Goal: Browse casually

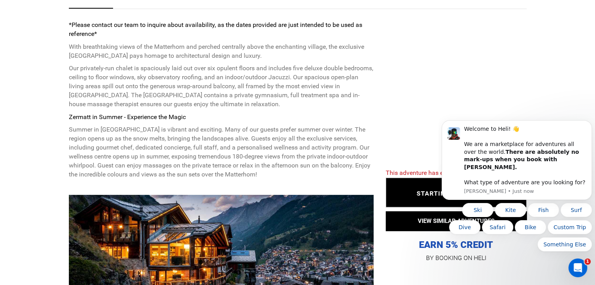
scroll to position [469, 0]
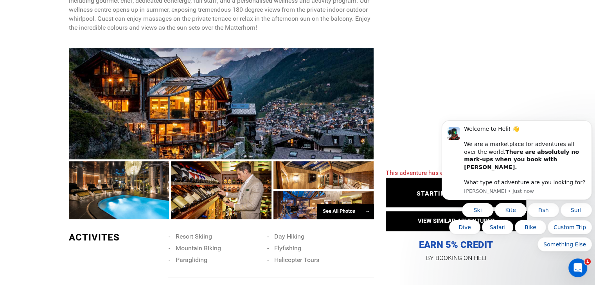
click at [228, 122] on div at bounding box center [221, 103] width 305 height 111
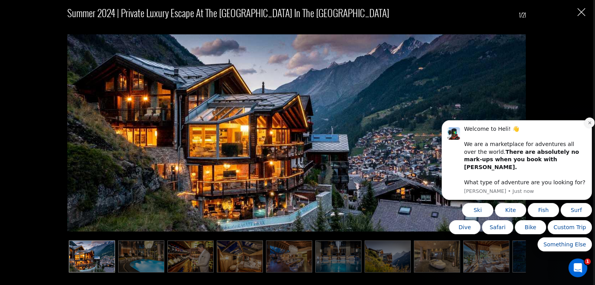
click at [590, 125] on icon "Dismiss notification" at bounding box center [589, 123] width 4 height 4
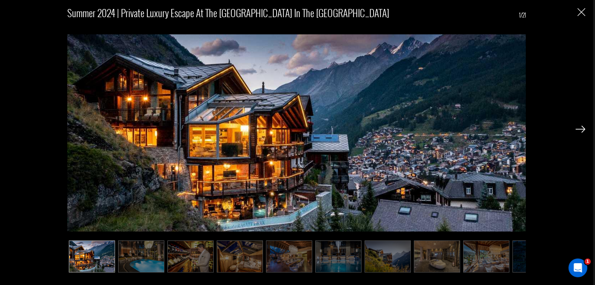
click at [580, 126] on img at bounding box center [580, 129] width 10 height 7
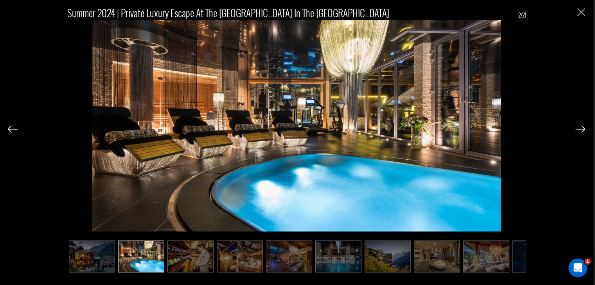
click at [580, 126] on img at bounding box center [580, 129] width 10 height 7
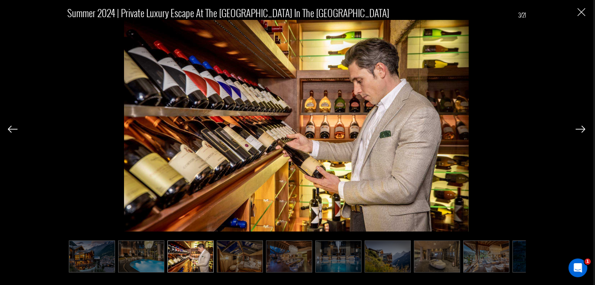
click at [580, 126] on img at bounding box center [580, 129] width 10 height 7
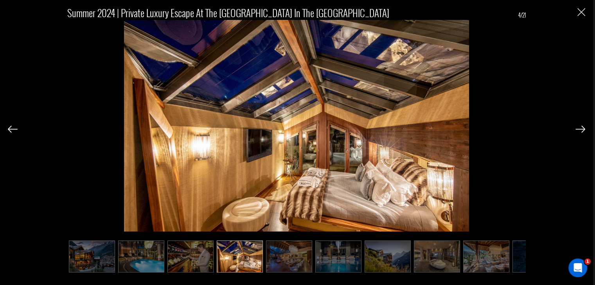
click at [578, 127] on img at bounding box center [580, 129] width 10 height 7
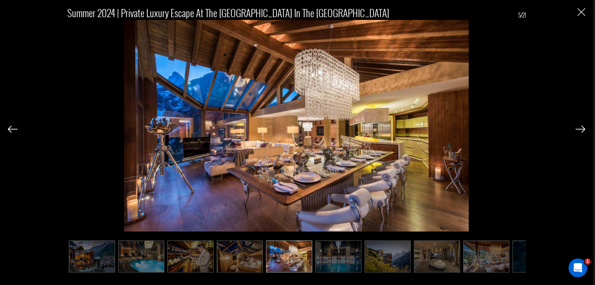
click at [579, 127] on img at bounding box center [580, 129] width 10 height 7
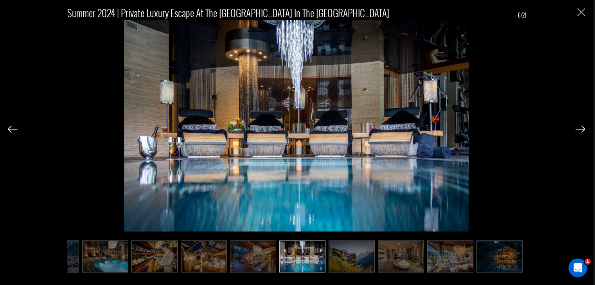
scroll to position [0, 39]
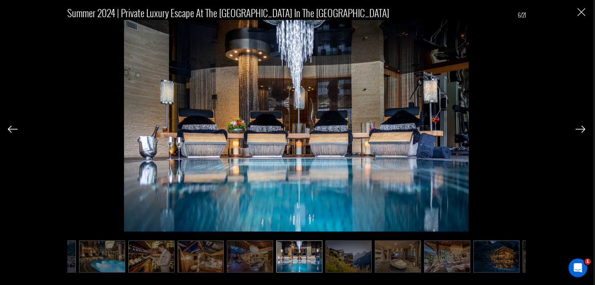
click at [579, 127] on img at bounding box center [580, 129] width 10 height 7
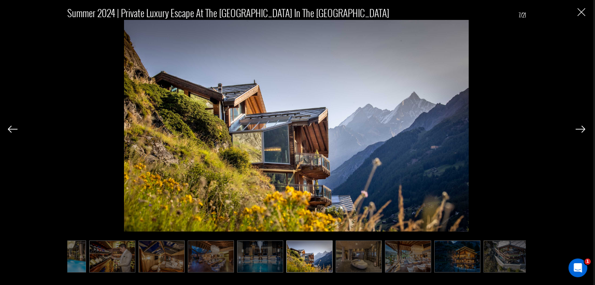
click at [579, 127] on img at bounding box center [580, 129] width 10 height 7
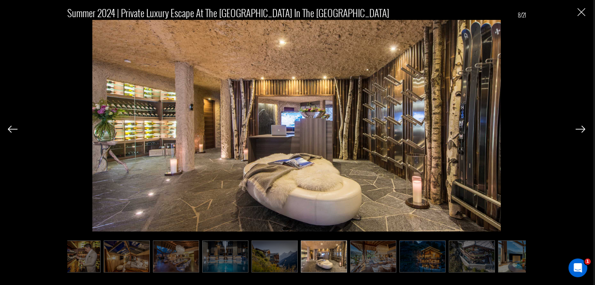
scroll to position [0, 117]
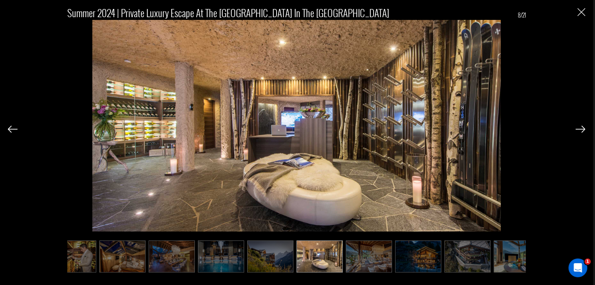
click at [583, 129] on img at bounding box center [580, 129] width 10 height 7
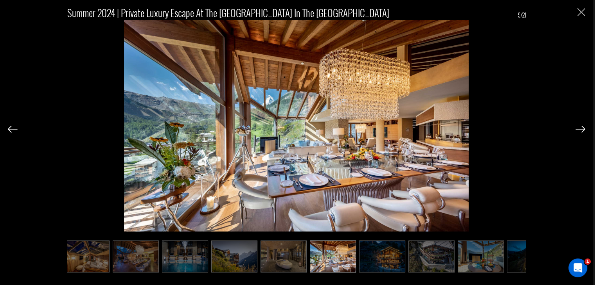
scroll to position [0, 156]
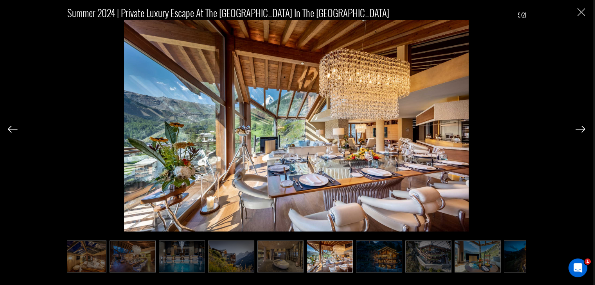
click at [583, 129] on img at bounding box center [580, 129] width 10 height 7
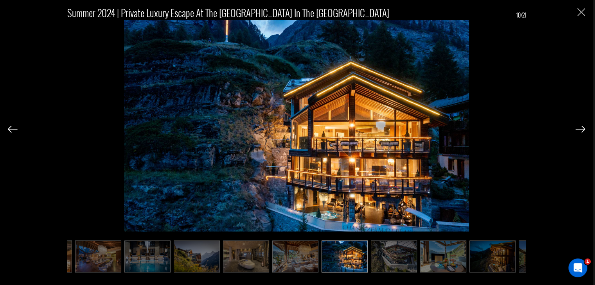
scroll to position [0, 195]
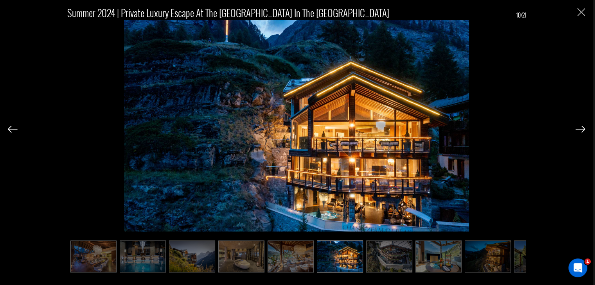
click at [583, 129] on img at bounding box center [580, 129] width 10 height 7
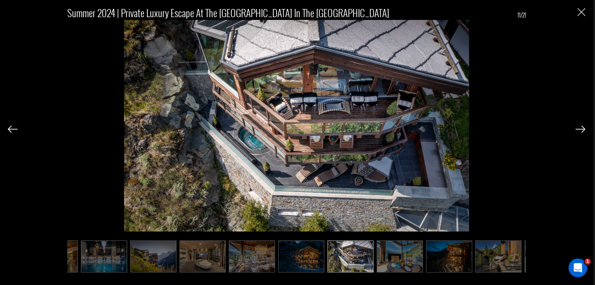
scroll to position [0, 235]
click at [583, 129] on img at bounding box center [580, 129] width 10 height 7
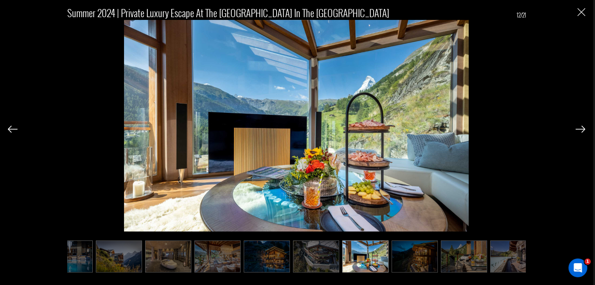
scroll to position [0, 274]
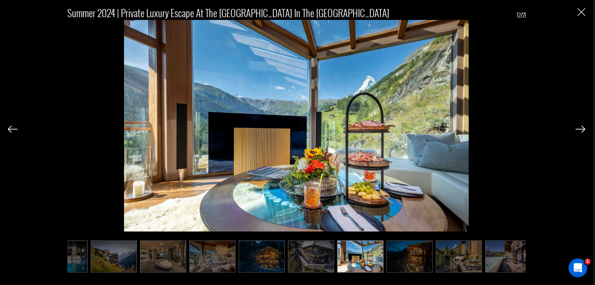
click at [583, 129] on img at bounding box center [580, 129] width 10 height 7
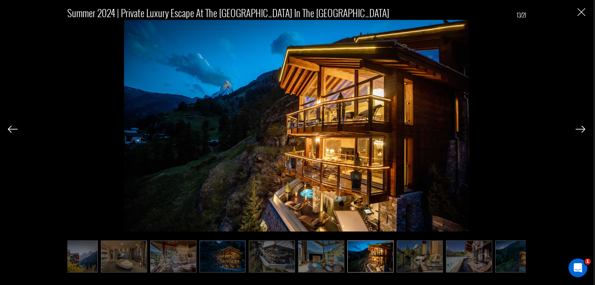
click at [583, 129] on img at bounding box center [580, 129] width 10 height 7
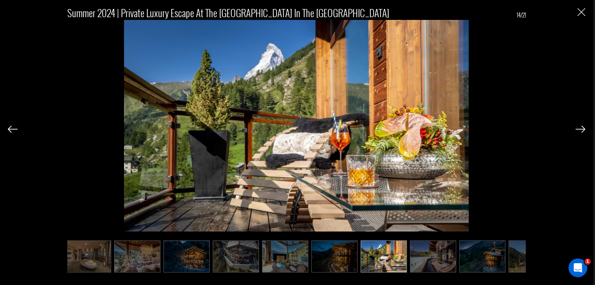
scroll to position [0, 352]
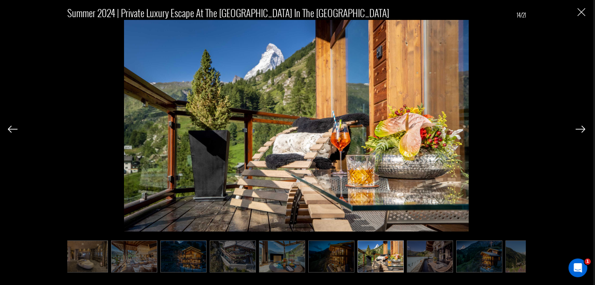
click at [583, 129] on img at bounding box center [580, 129] width 10 height 7
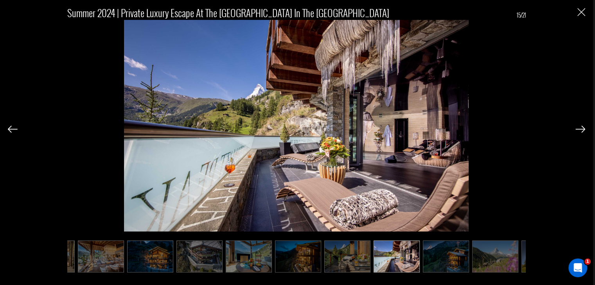
scroll to position [0, 391]
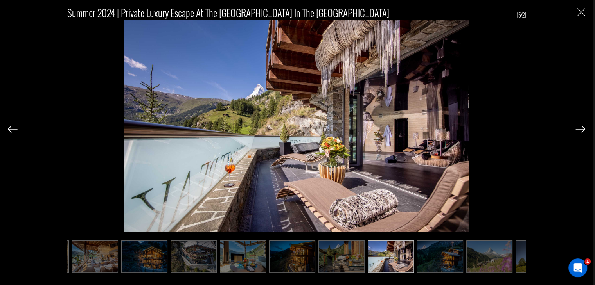
click at [583, 129] on img at bounding box center [580, 129] width 10 height 7
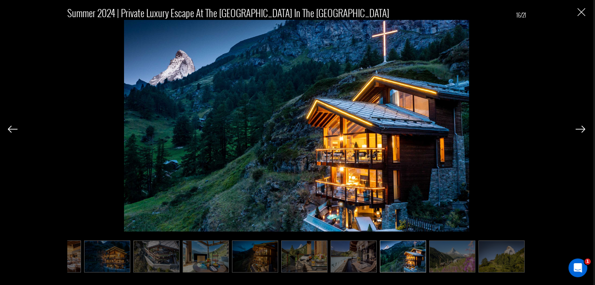
scroll to position [0, 430]
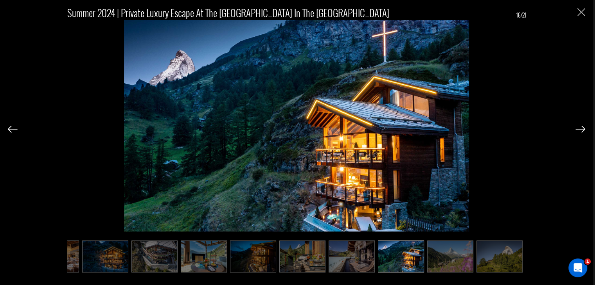
click at [583, 129] on img at bounding box center [580, 129] width 10 height 7
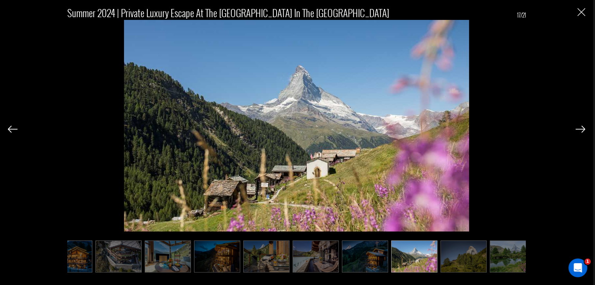
scroll to position [0, 469]
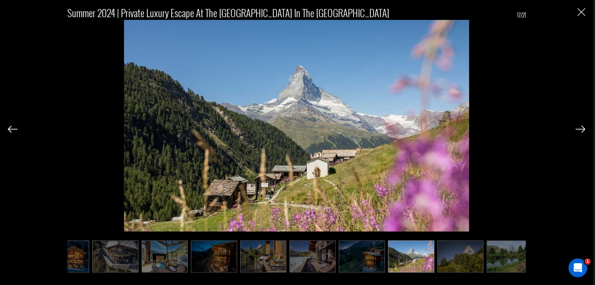
click at [583, 129] on img at bounding box center [580, 129] width 10 height 7
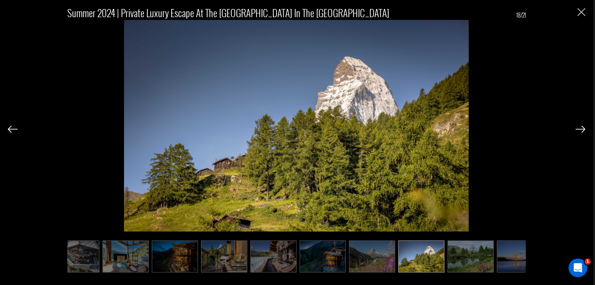
click at [583, 129] on img at bounding box center [580, 129] width 10 height 7
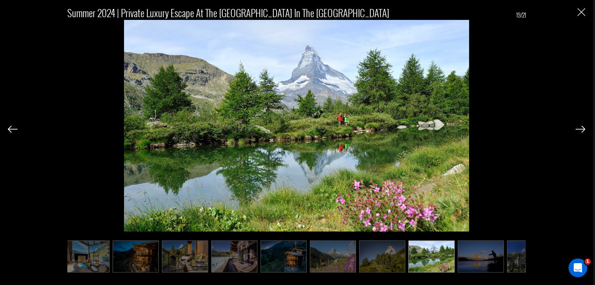
click at [583, 129] on img at bounding box center [580, 129] width 10 height 7
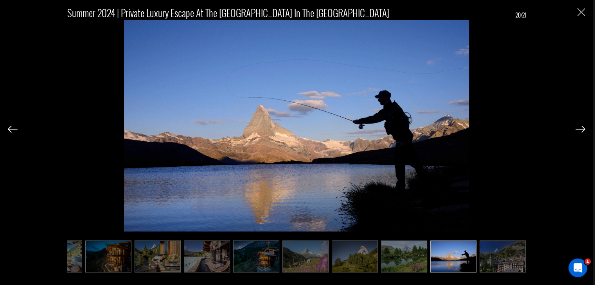
scroll to position [0, 576]
click at [583, 129] on img at bounding box center [580, 129] width 10 height 7
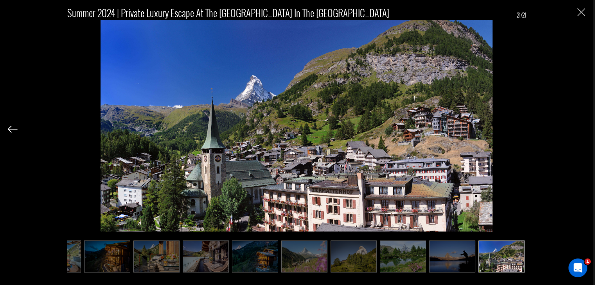
click at [583, 129] on div "Summer 2024 | Private Luxury Escape at the Premier Chalet in the [GEOGRAPHIC_DA…" at bounding box center [296, 135] width 577 height 271
click at [581, 15] on img "Close" at bounding box center [581, 12] width 8 height 8
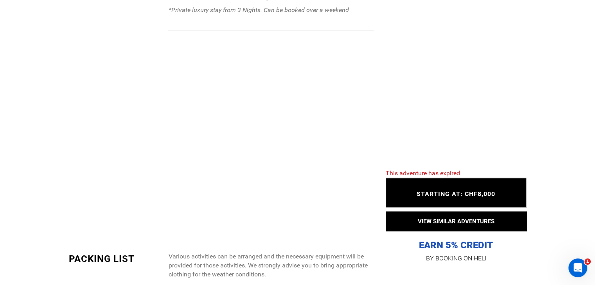
scroll to position [0, 0]
